Goal: Task Accomplishment & Management: Complete application form

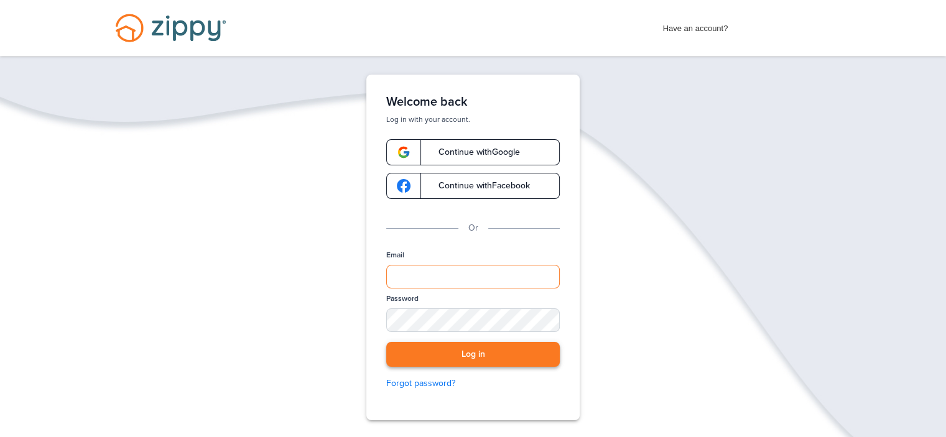
type input "**********"
click at [483, 353] on button "Log in" at bounding box center [473, 355] width 174 height 26
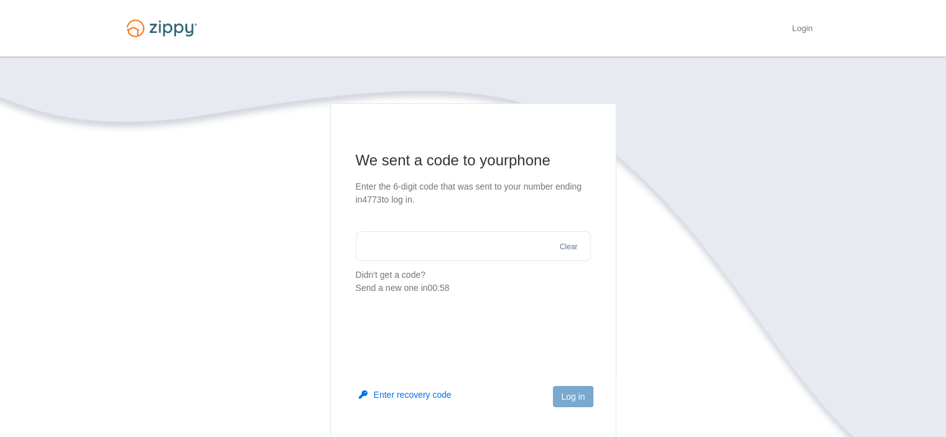
click at [491, 239] on input "text" at bounding box center [473, 246] width 235 height 30
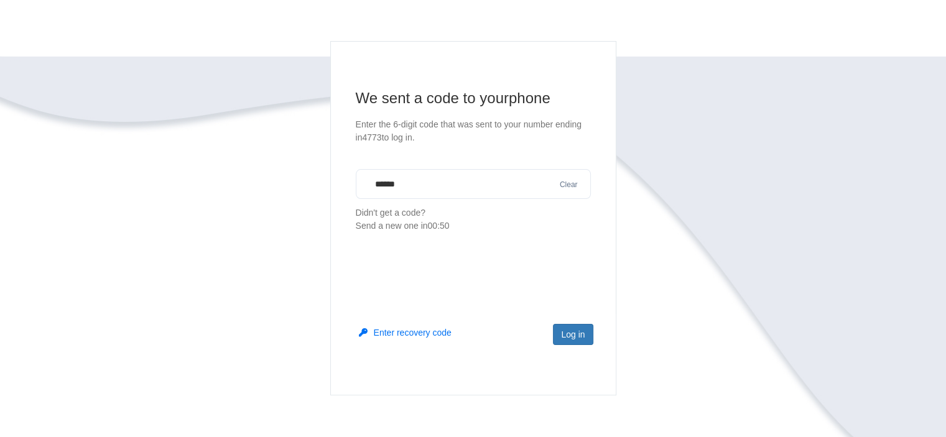
type input "******"
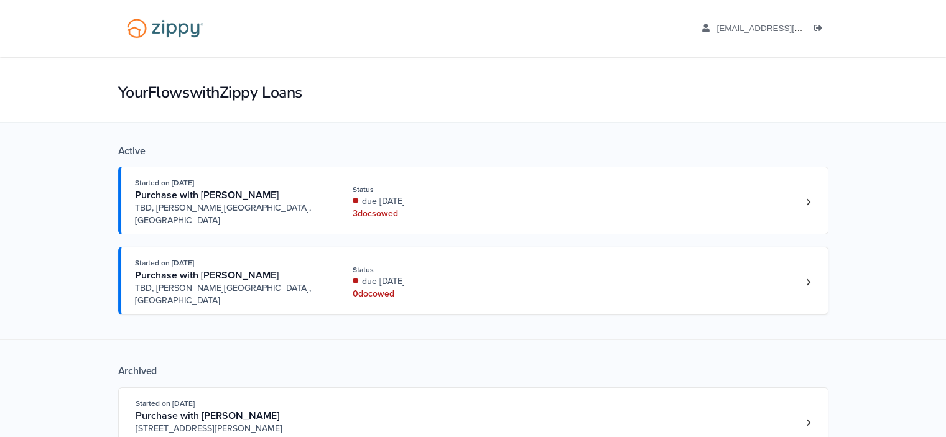
scroll to position [62, 0]
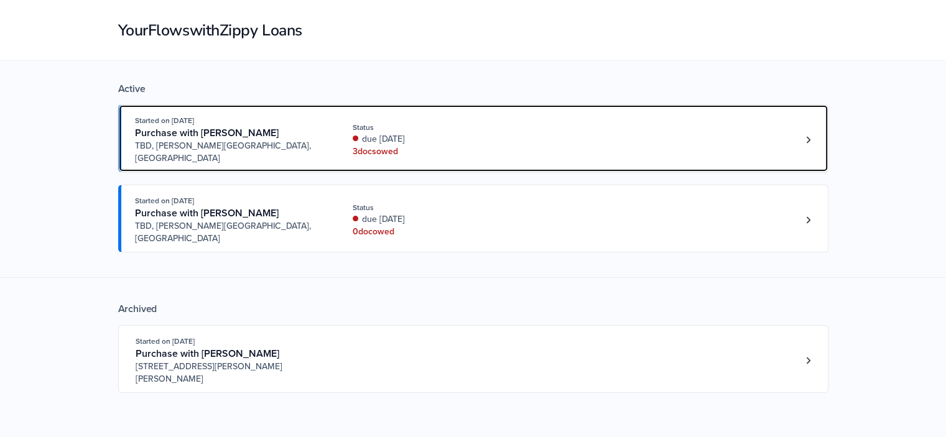
click at [471, 146] on div "3 doc s owed" at bounding box center [436, 152] width 166 height 12
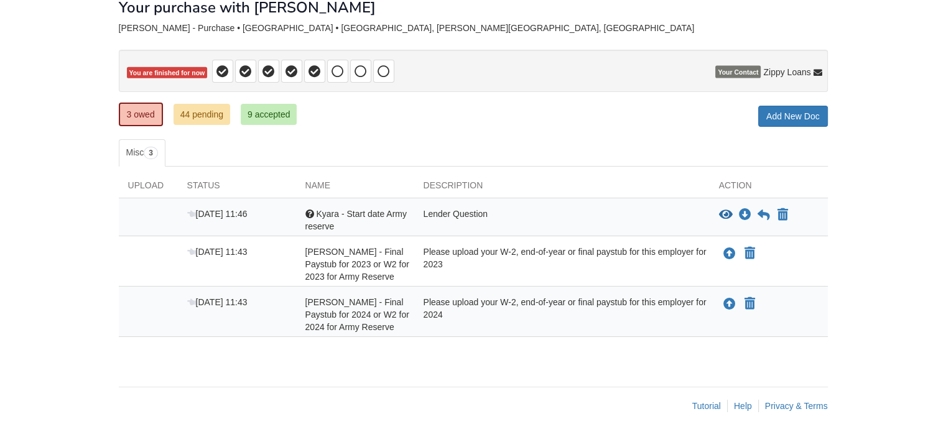
scroll to position [98, 0]
click at [577, 208] on div "Lender Question" at bounding box center [561, 220] width 295 height 25
click at [692, 208] on div "Lender Question" at bounding box center [561, 220] width 295 height 25
click at [761, 209] on icon at bounding box center [764, 215] width 12 height 12
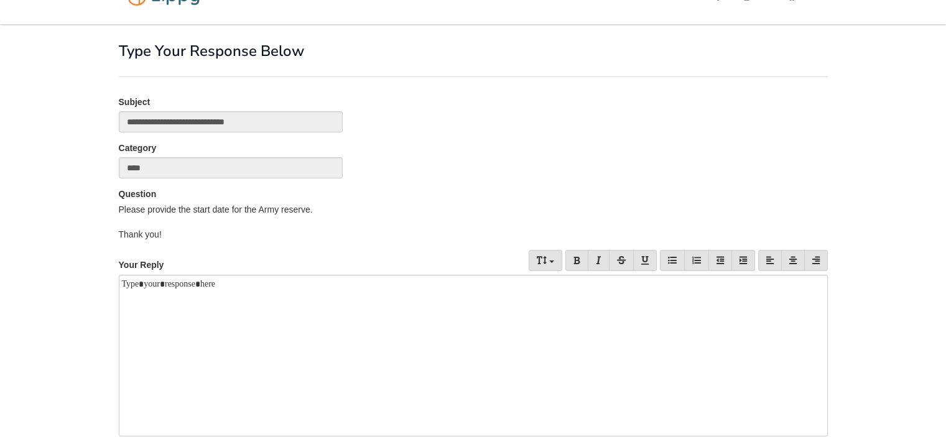
scroll to position [62, 0]
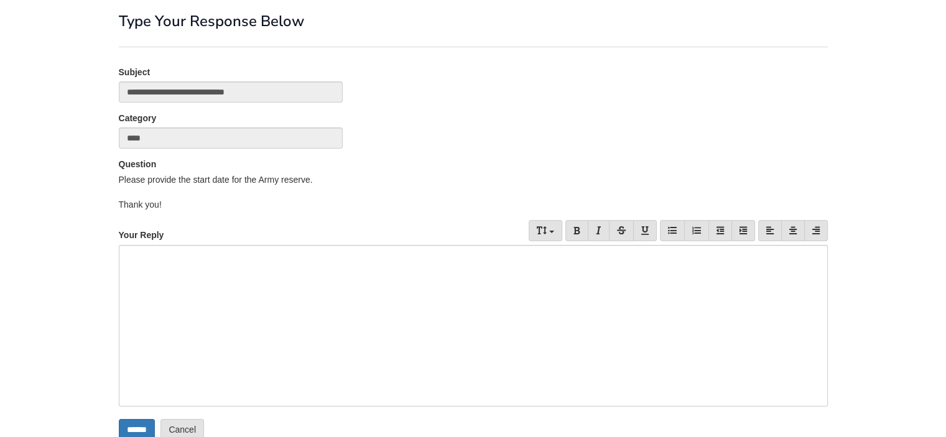
click at [266, 267] on div at bounding box center [473, 326] width 709 height 162
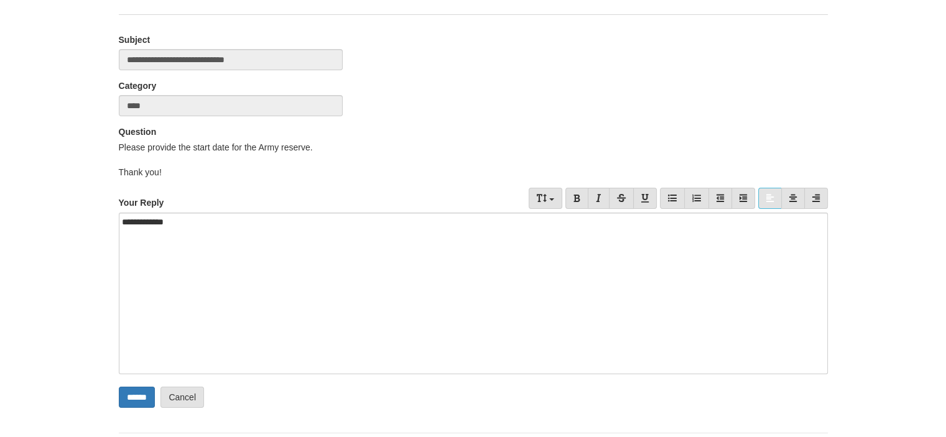
scroll to position [124, 0]
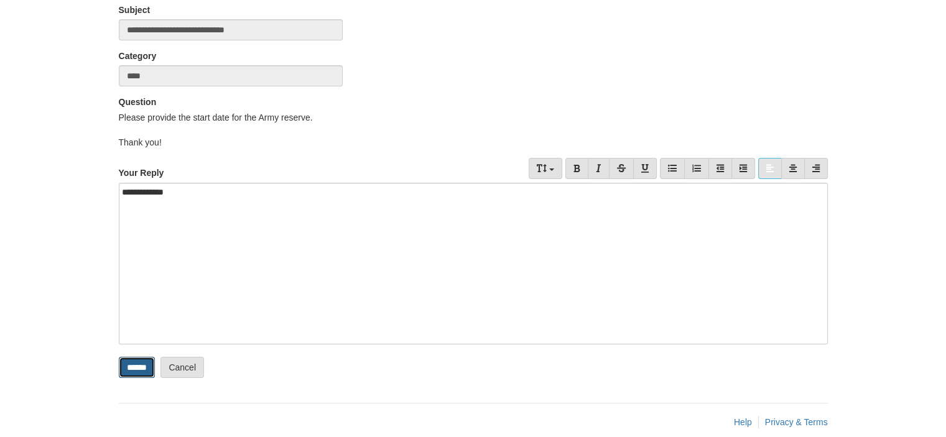
click at [129, 358] on input "******" at bounding box center [137, 367] width 36 height 21
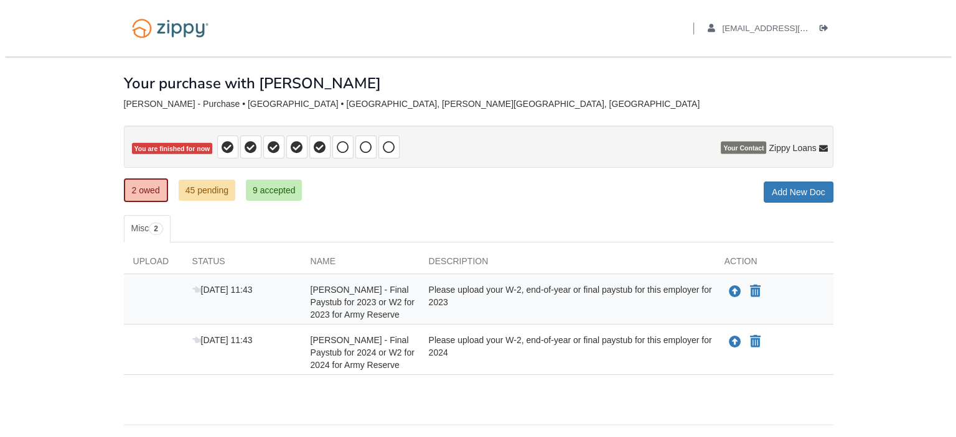
scroll to position [60, 0]
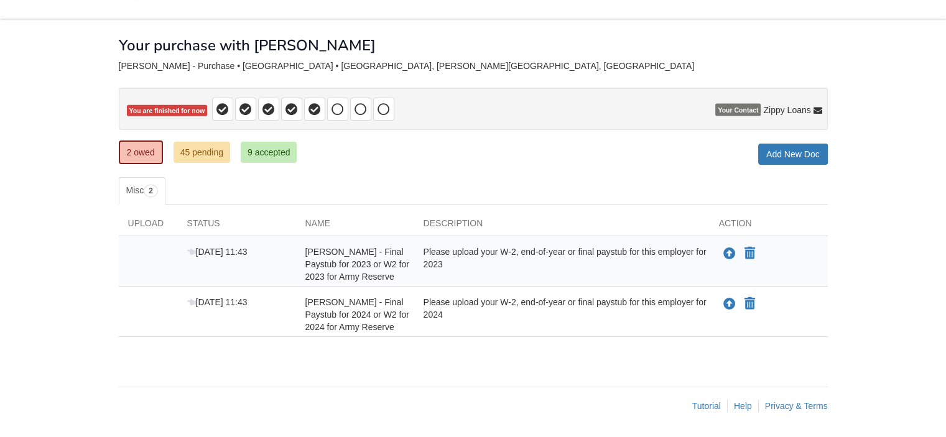
click at [289, 251] on div "[DATE] 11:43" at bounding box center [237, 264] width 118 height 37
click at [726, 248] on icon "Upload Kyara Antillon-Harralson - Final Paystub for 2023 or W2 for 2023 for Arm…" at bounding box center [729, 254] width 12 height 12
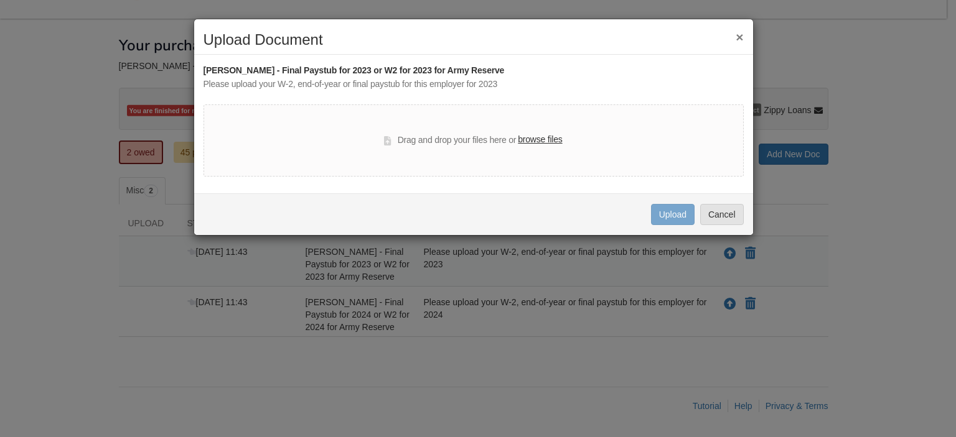
click at [530, 139] on label "browse files" at bounding box center [540, 140] width 44 height 14
click at [0, 0] on input "browse files" at bounding box center [0, 0] width 0 height 0
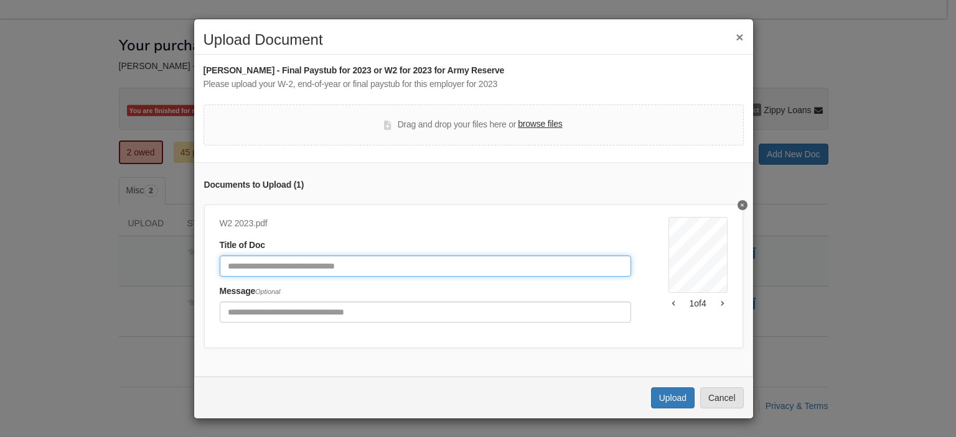
click at [406, 268] on input "Document Title" at bounding box center [425, 266] width 411 height 21
type input "*******"
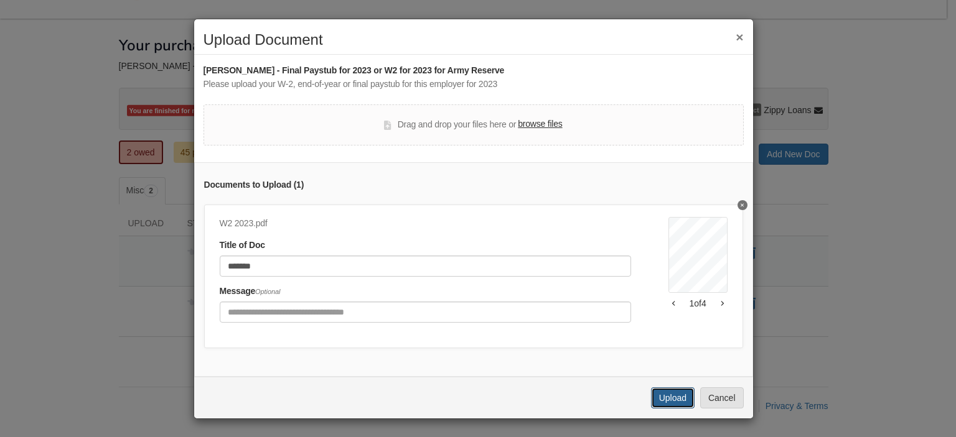
click at [667, 407] on button "Upload" at bounding box center [673, 398] width 44 height 21
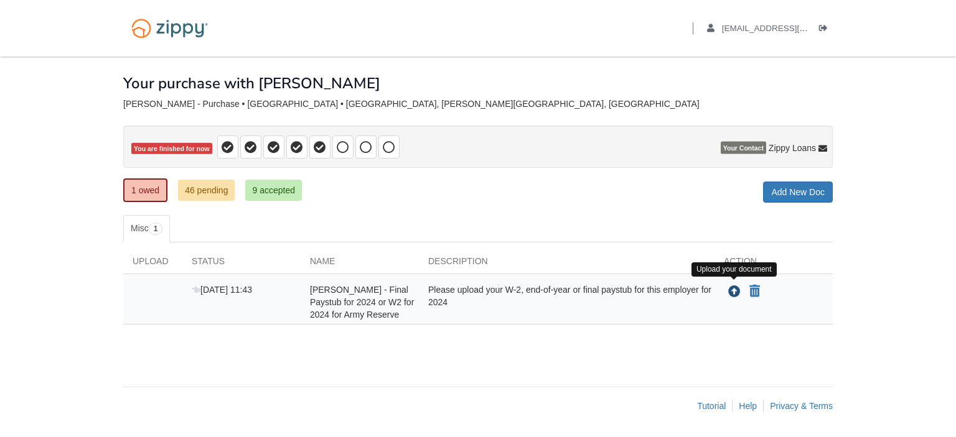
click at [730, 286] on icon "Upload Kyara Antillon-Harralson - Final Paystub for 2024 or W2 for 2024 for Arm…" at bounding box center [734, 292] width 12 height 12
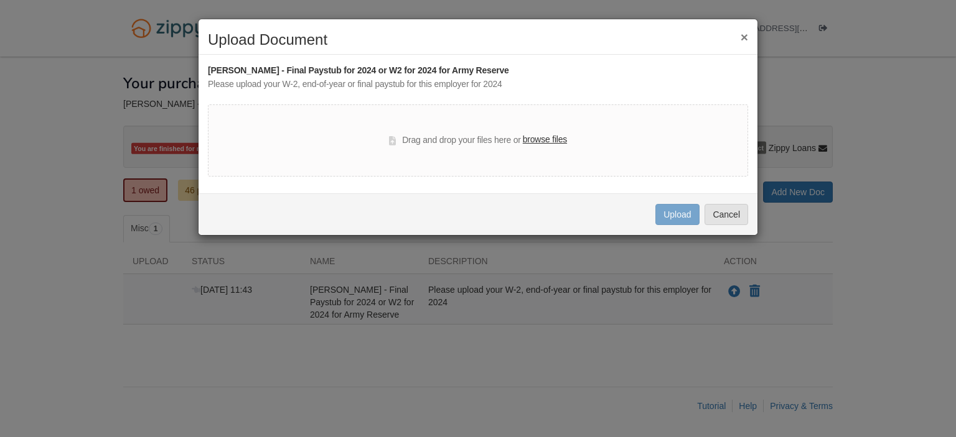
click at [534, 137] on label "browse files" at bounding box center [545, 140] width 44 height 14
click at [0, 0] on input "browse files" at bounding box center [0, 0] width 0 height 0
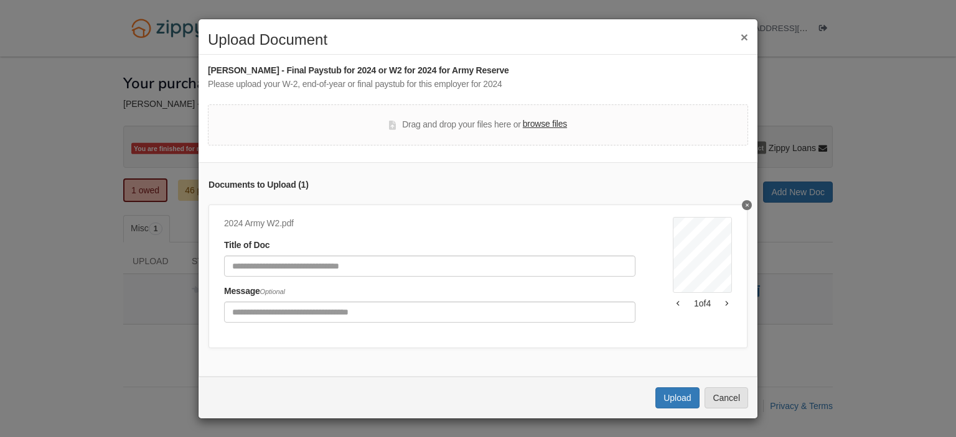
click at [725, 305] on icon "button" at bounding box center [726, 303] width 3 height 6
click at [725, 303] on icon "button" at bounding box center [726, 304] width 2 height 5
click at [676, 305] on icon "button" at bounding box center [677, 303] width 3 height 6
click at [676, 305] on icon "button" at bounding box center [677, 304] width 2 height 5
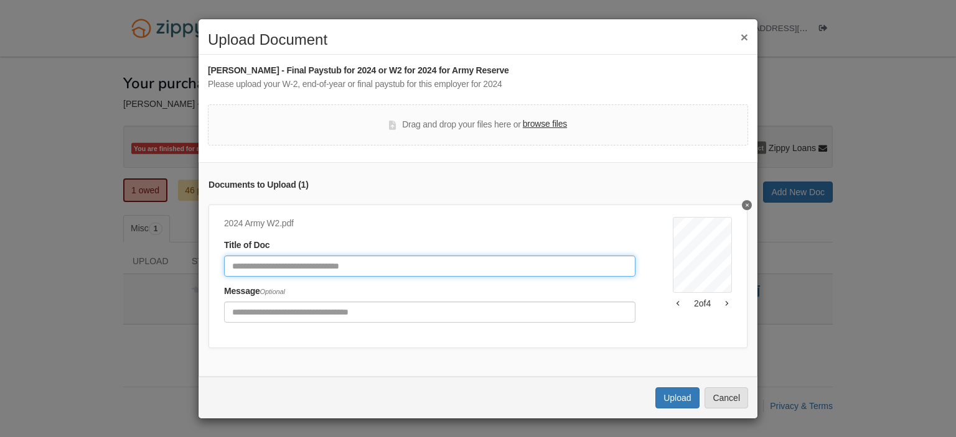
click at [530, 268] on input "Document Title" at bounding box center [429, 266] width 411 height 21
type input "*******"
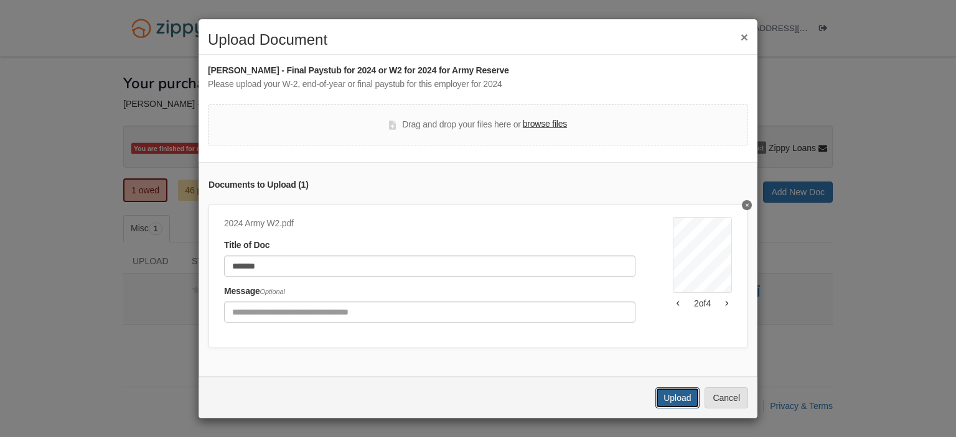
click at [669, 402] on button "Upload" at bounding box center [677, 398] width 44 height 21
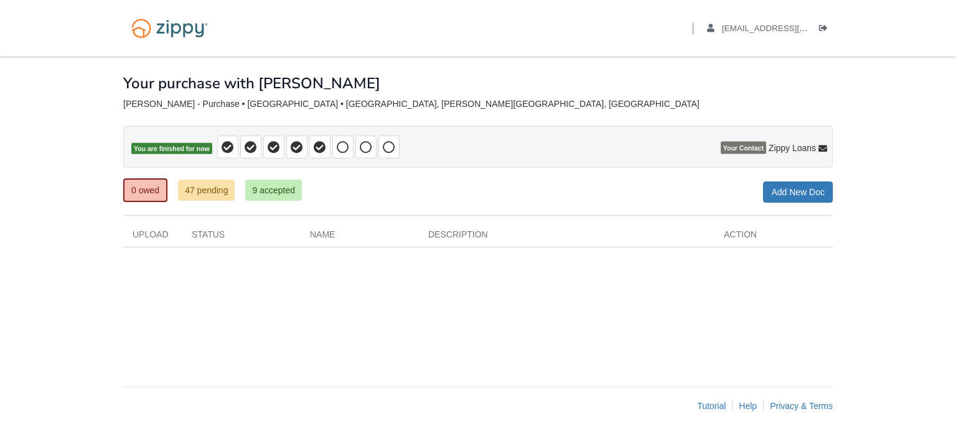
click at [746, 149] on span "Your Contact" at bounding box center [742, 148] width 45 height 12
click at [182, 147] on span "You are finished for now" at bounding box center [171, 149] width 81 height 12
click at [156, 32] on img at bounding box center [169, 28] width 93 height 32
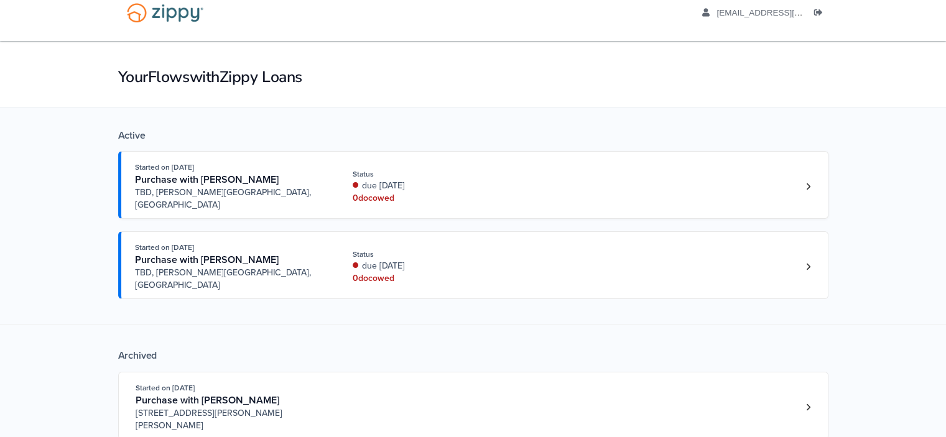
scroll to position [62, 0]
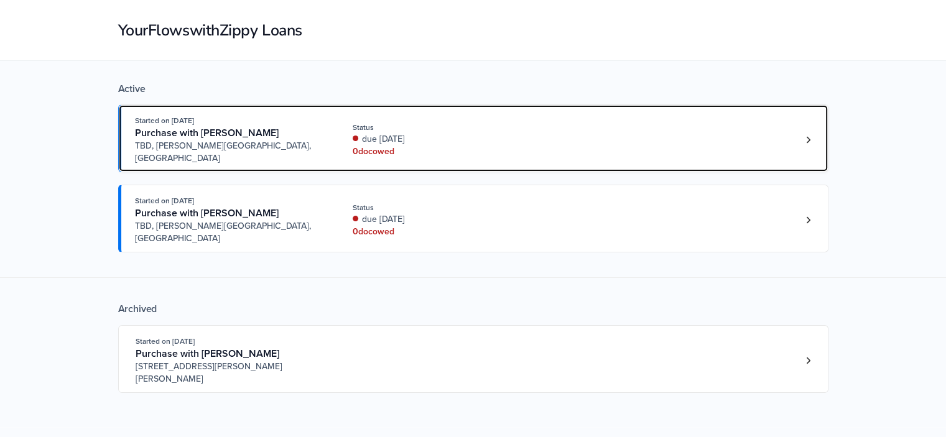
click at [299, 137] on div "Purchase with [PERSON_NAME]" at bounding box center [230, 133] width 190 height 13
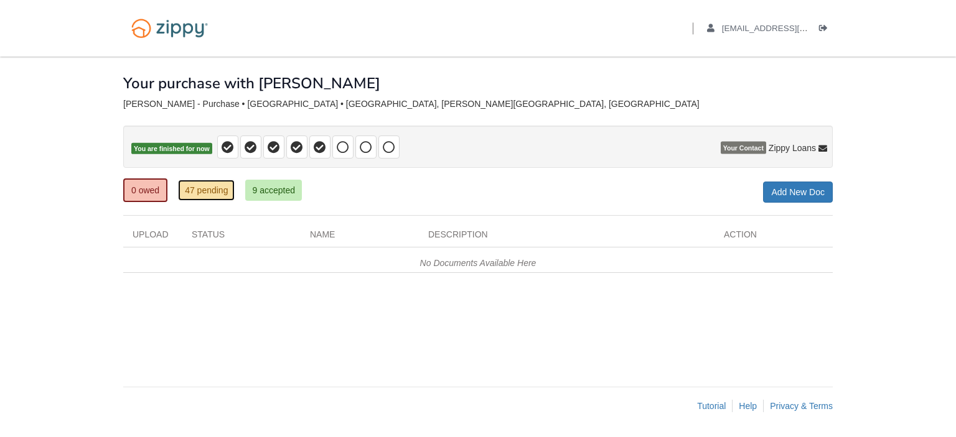
click at [209, 192] on link "47 pending" at bounding box center [206, 190] width 57 height 21
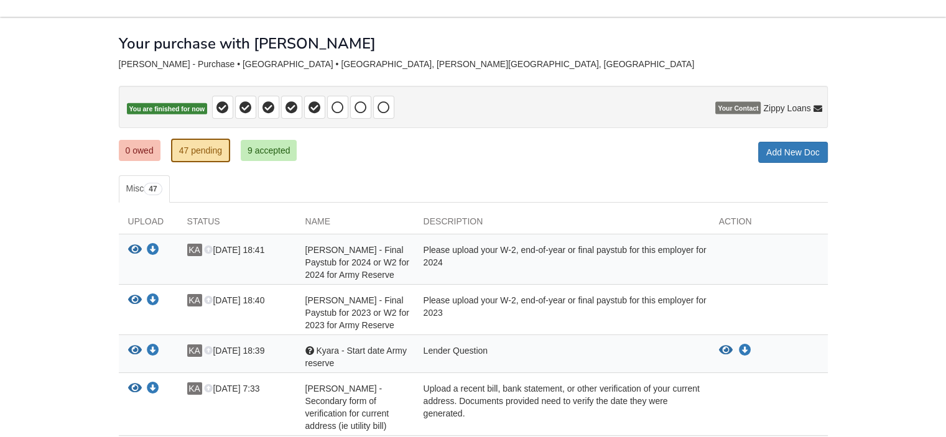
scroll to position [62, 0]
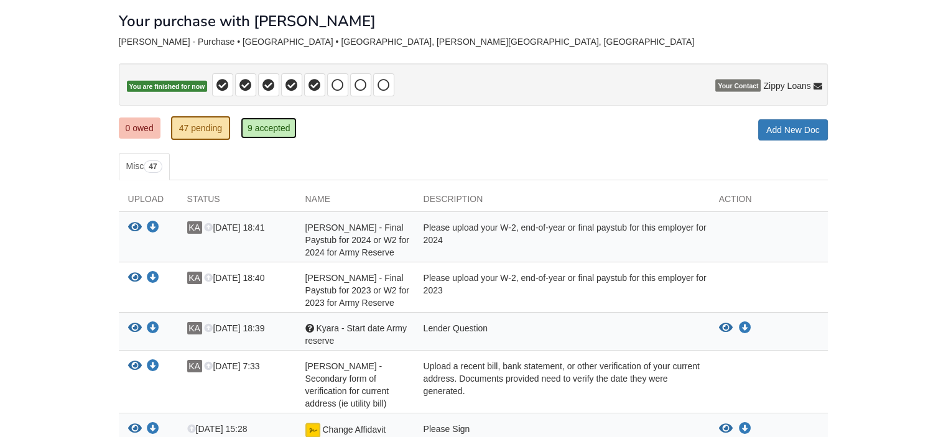
click at [263, 133] on link "9 accepted" at bounding box center [269, 128] width 57 height 21
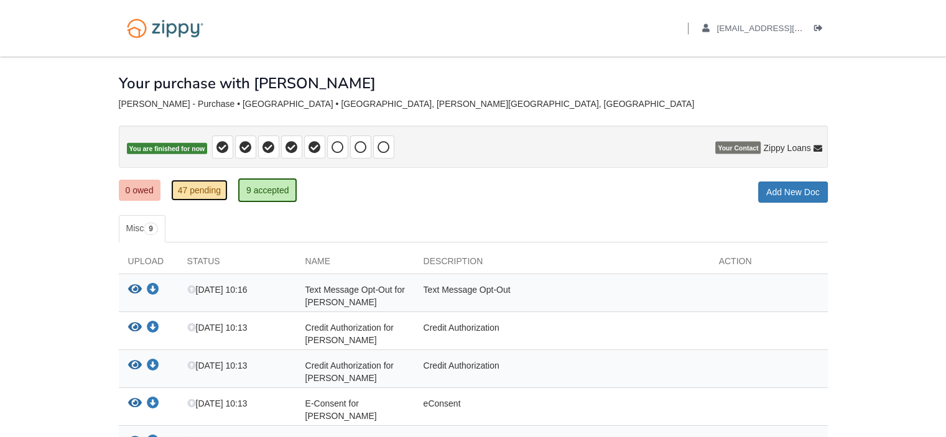
click at [184, 184] on link "47 pending" at bounding box center [199, 190] width 57 height 21
